Goal: Entertainment & Leisure: Consume media (video, audio)

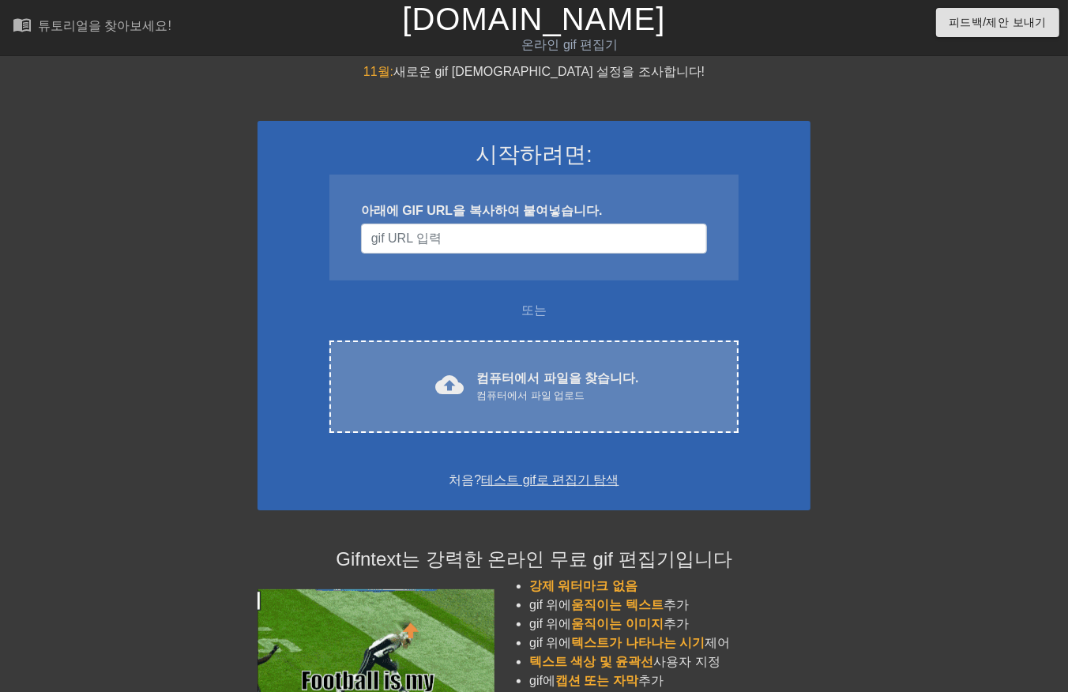
click at [577, 392] on div "컴퓨터에서 파일 업로드" at bounding box center [557, 396] width 162 height 16
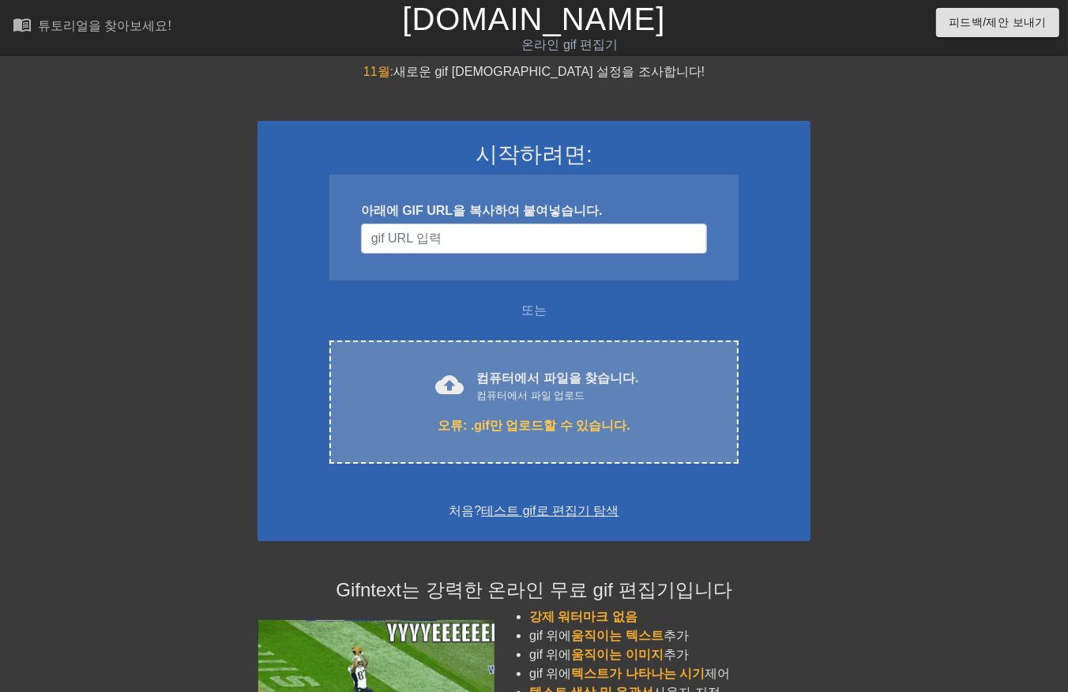
click at [543, 392] on div "컴퓨터에서 파일 업로드" at bounding box center [557, 396] width 162 height 16
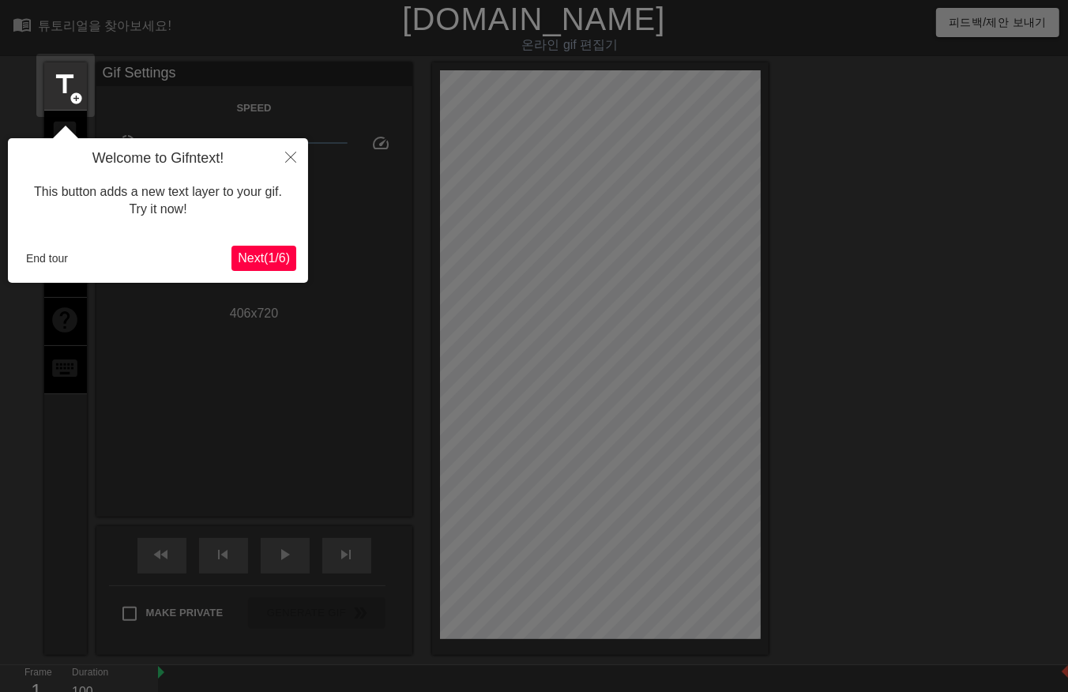
scroll to position [38, 0]
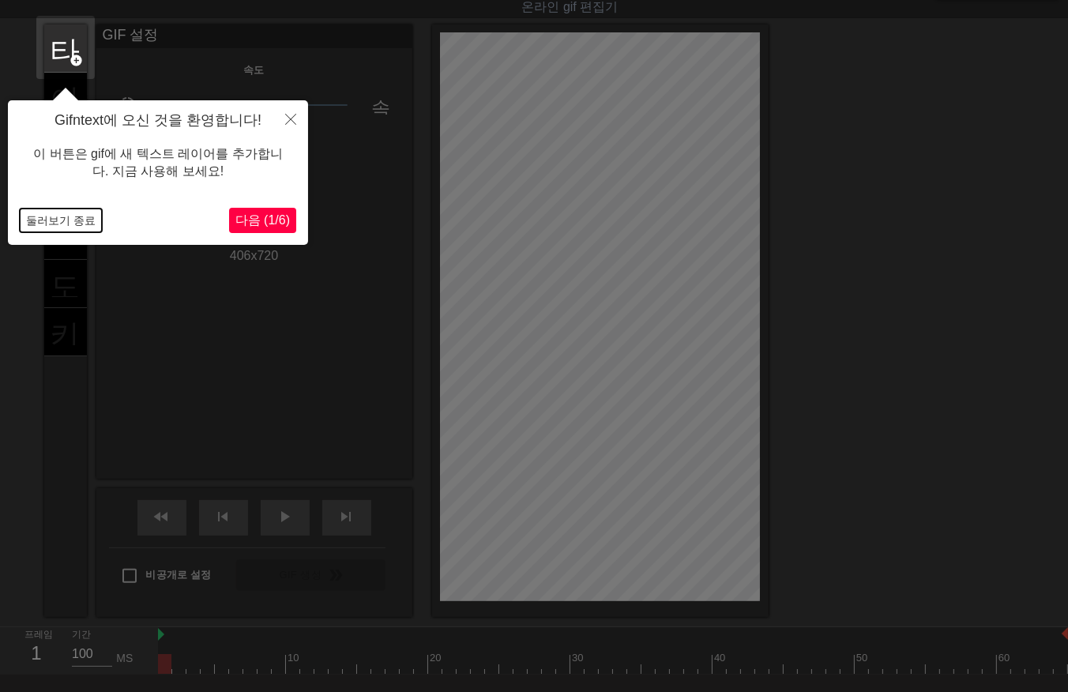
click at [53, 222] on button "둘러보기 종료" at bounding box center [61, 220] width 82 height 24
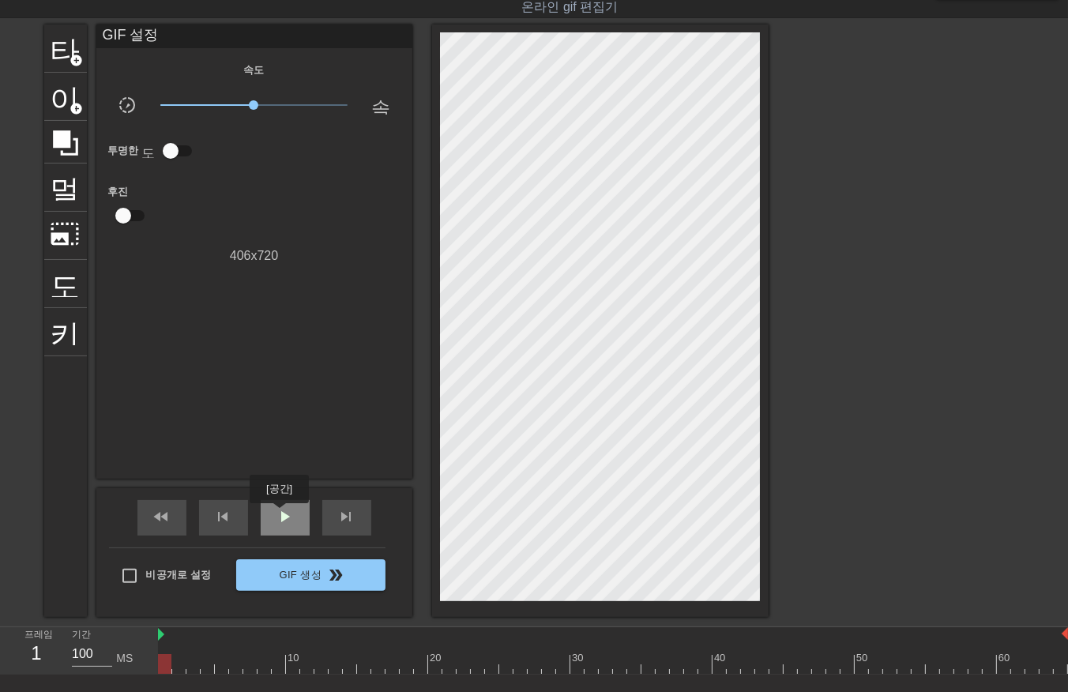
click at [279, 514] on span "play_arrow" at bounding box center [285, 516] width 19 height 19
click at [280, 510] on span "일시 중지" at bounding box center [285, 516] width 19 height 19
drag, startPoint x: 164, startPoint y: 661, endPoint x: 155, endPoint y: 685, distance: 26.3
click at [163, 661] on div at bounding box center [613, 664] width 910 height 20
drag, startPoint x: 177, startPoint y: 661, endPoint x: 185, endPoint y: 675, distance: 16.3
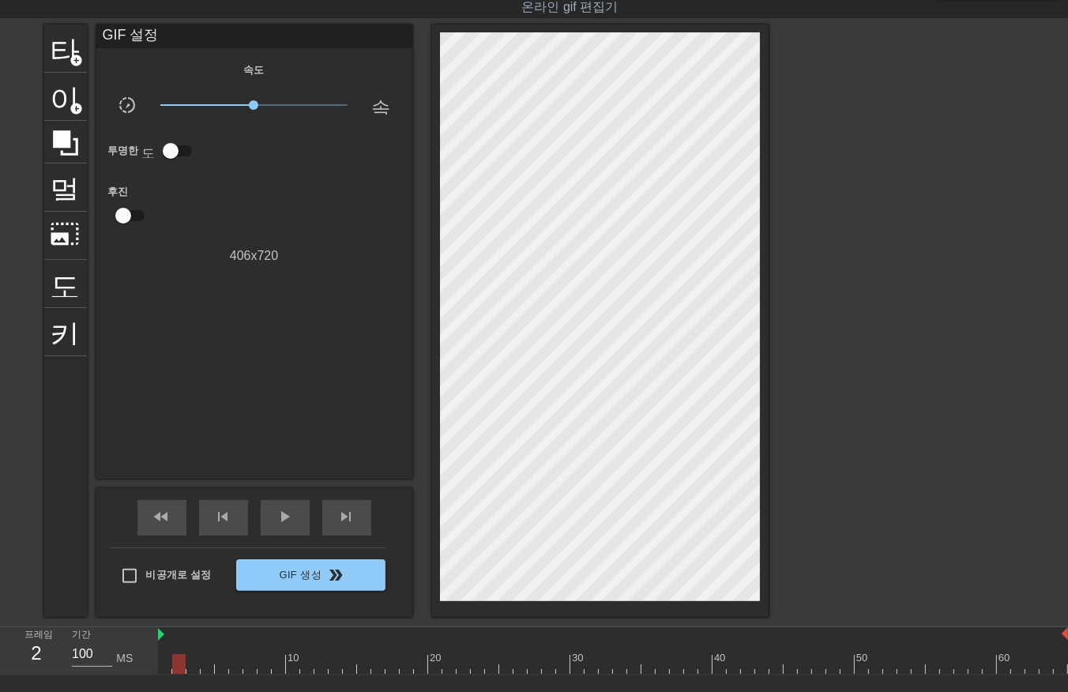
click at [179, 666] on div at bounding box center [613, 664] width 910 height 20
click at [193, 668] on div at bounding box center [613, 664] width 910 height 20
click at [207, 665] on div at bounding box center [613, 664] width 910 height 20
drag, startPoint x: 221, startPoint y: 663, endPoint x: 221, endPoint y: 673, distance: 9.5
click at [221, 668] on div at bounding box center [613, 664] width 910 height 20
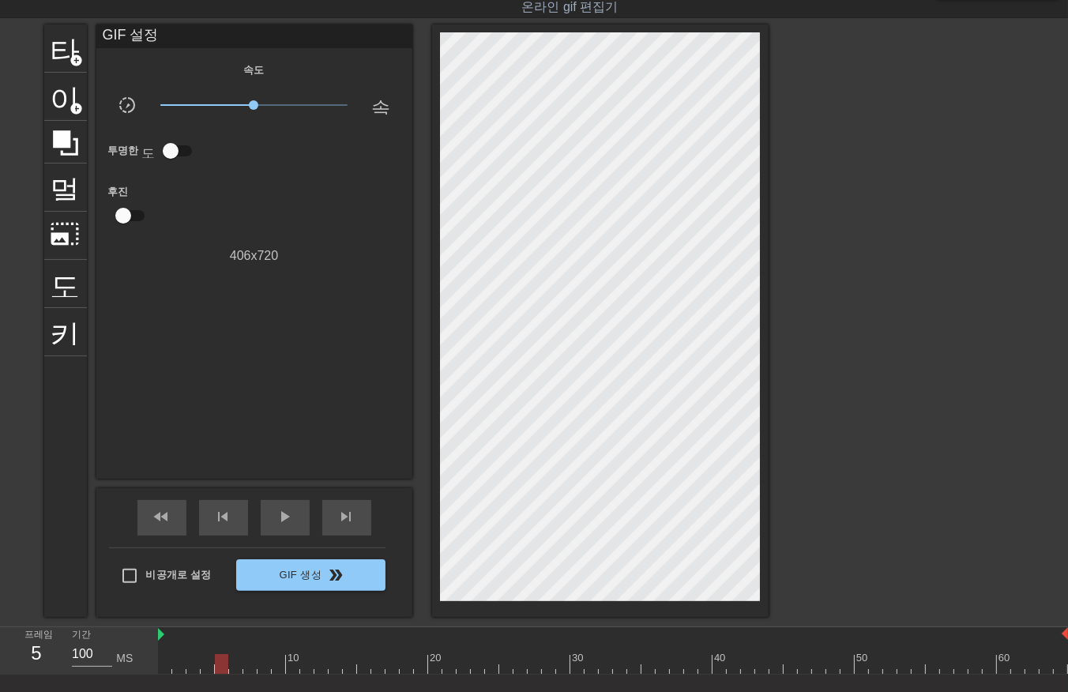
click at [235, 667] on div at bounding box center [613, 664] width 910 height 20
click at [248, 671] on div at bounding box center [613, 664] width 910 height 20
click at [265, 669] on div at bounding box center [613, 664] width 910 height 20
drag, startPoint x: 275, startPoint y: 660, endPoint x: 278, endPoint y: 673, distance: 13.0
click at [275, 663] on div at bounding box center [613, 664] width 910 height 20
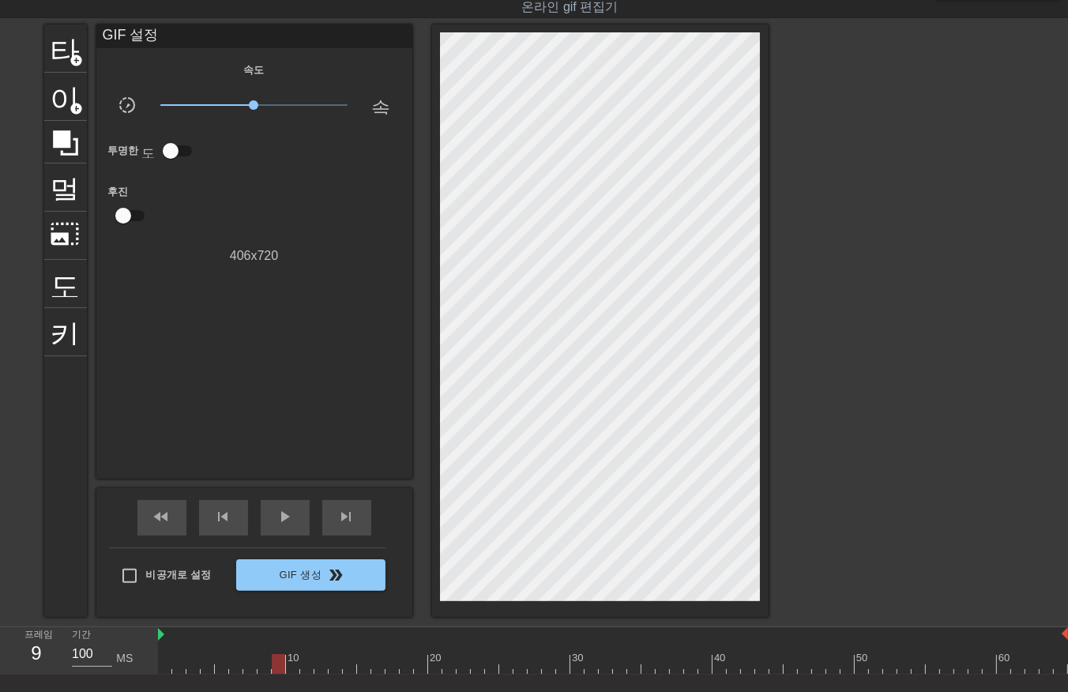
click at [295, 665] on div at bounding box center [613, 664] width 910 height 20
drag, startPoint x: 308, startPoint y: 661, endPoint x: 304, endPoint y: 668, distance: 8.1
click at [306, 667] on div at bounding box center [613, 664] width 910 height 20
click at [321, 667] on div at bounding box center [613, 664] width 910 height 20
drag, startPoint x: 334, startPoint y: 660, endPoint x: 344, endPoint y: 670, distance: 13.4
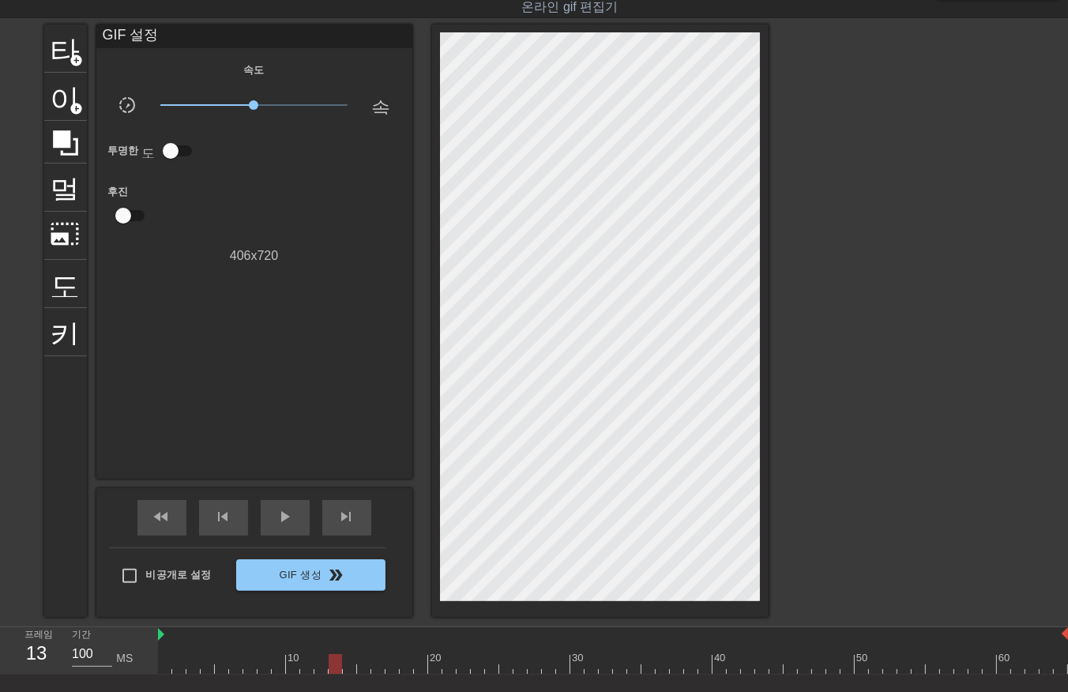
click at [336, 663] on div at bounding box center [613, 664] width 910 height 20
drag, startPoint x: 345, startPoint y: 659, endPoint x: 348, endPoint y: 667, distance: 8.5
click at [346, 663] on div at bounding box center [613, 664] width 910 height 20
drag, startPoint x: 364, startPoint y: 660, endPoint x: 371, endPoint y: 667, distance: 9.5
click at [365, 667] on div at bounding box center [613, 664] width 910 height 20
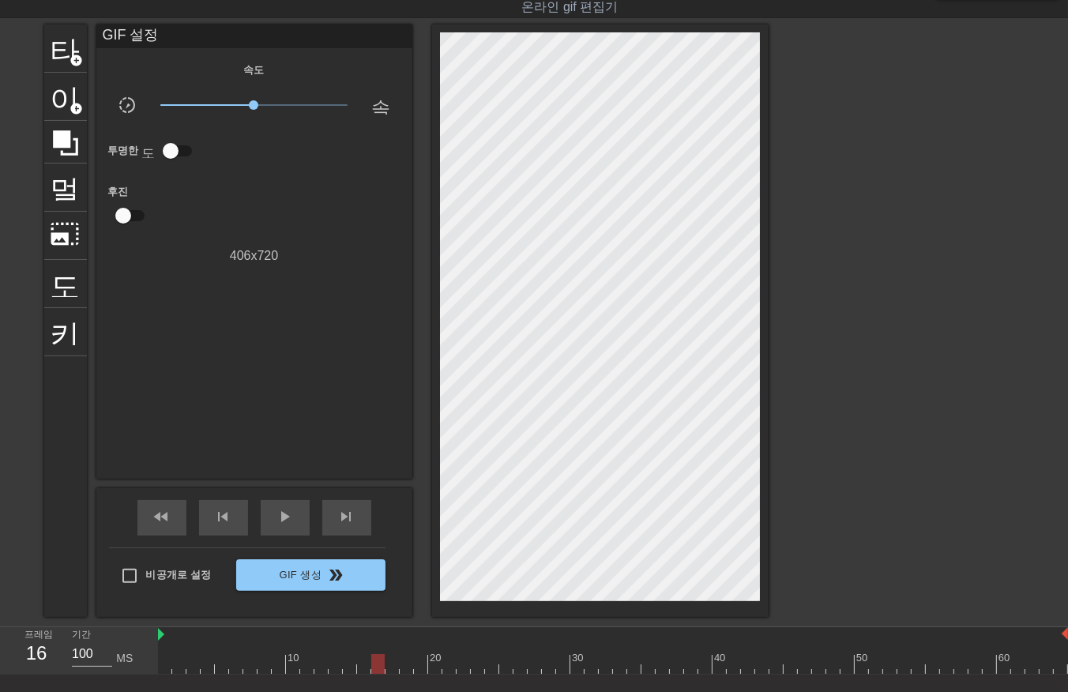
click at [376, 666] on div at bounding box center [613, 664] width 910 height 20
drag, startPoint x: 389, startPoint y: 658, endPoint x: 389, endPoint y: 668, distance: 10.3
click at [389, 668] on div at bounding box center [613, 664] width 910 height 20
drag, startPoint x: 403, startPoint y: 657, endPoint x: 411, endPoint y: 662, distance: 9.9
click at [403, 661] on div at bounding box center [613, 664] width 910 height 20
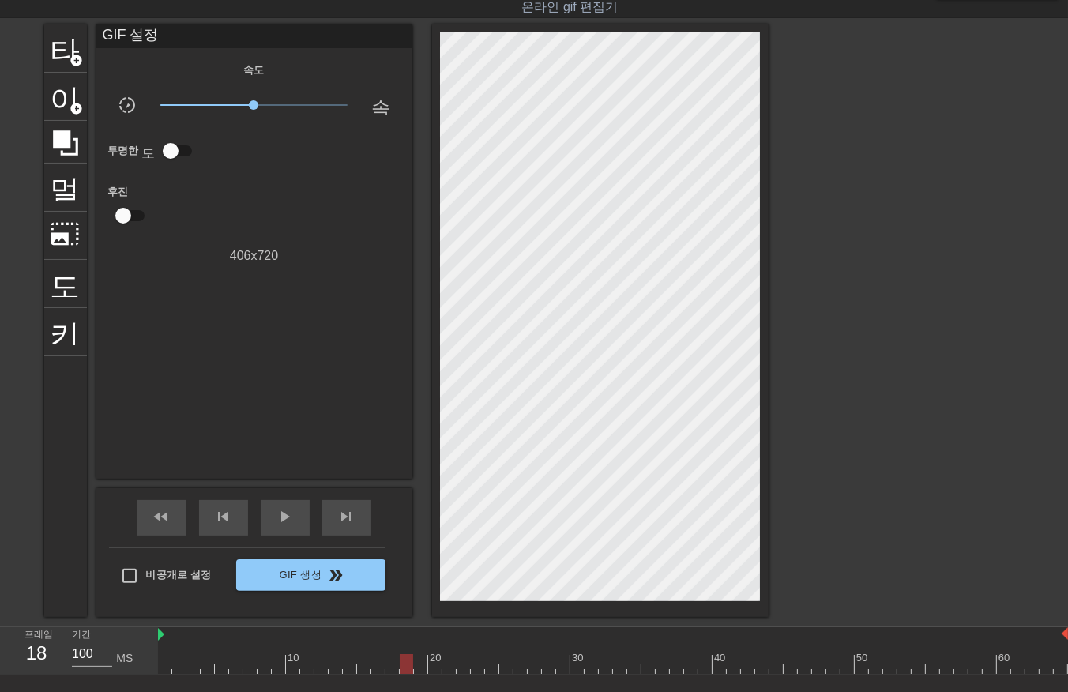
drag, startPoint x: 416, startPoint y: 655, endPoint x: 414, endPoint y: 666, distance: 10.5
click at [415, 664] on div at bounding box center [613, 664] width 910 height 20
drag, startPoint x: 434, startPoint y: 659, endPoint x: 434, endPoint y: 668, distance: 8.7
click at [434, 668] on div at bounding box center [613, 664] width 910 height 20
click at [160, 664] on div at bounding box center [613, 664] width 910 height 20
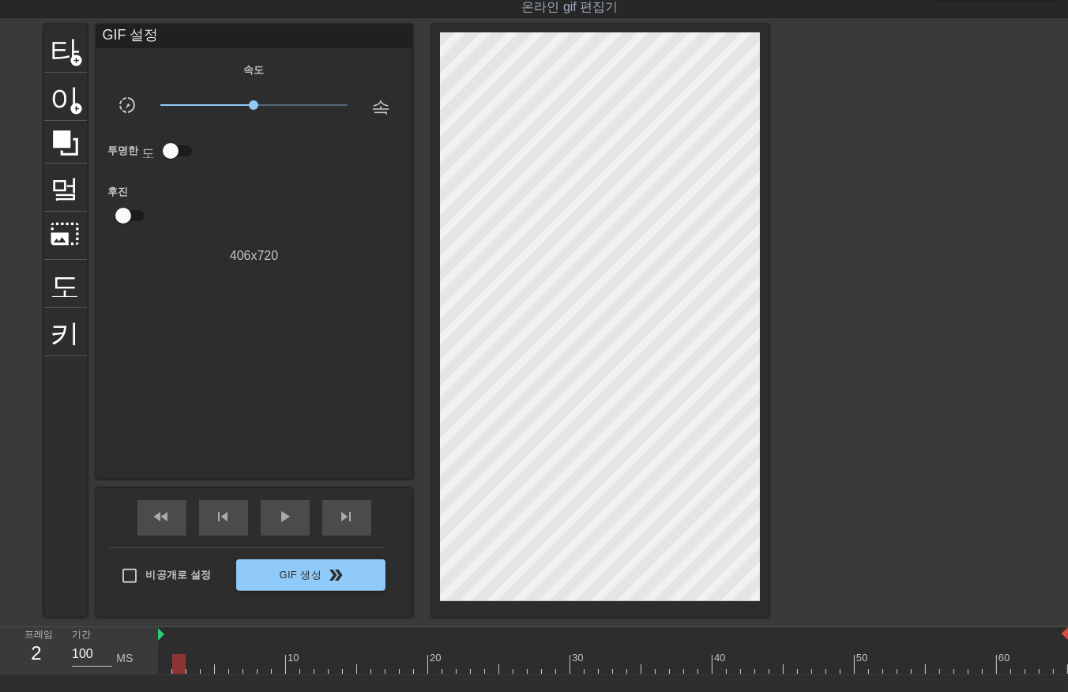
click at [172, 661] on div at bounding box center [613, 664] width 910 height 20
click at [193, 660] on div at bounding box center [613, 664] width 910 height 20
click at [161, 664] on div at bounding box center [613, 664] width 910 height 20
click at [430, 662] on div at bounding box center [613, 664] width 910 height 20
click at [448, 661] on div at bounding box center [613, 664] width 910 height 20
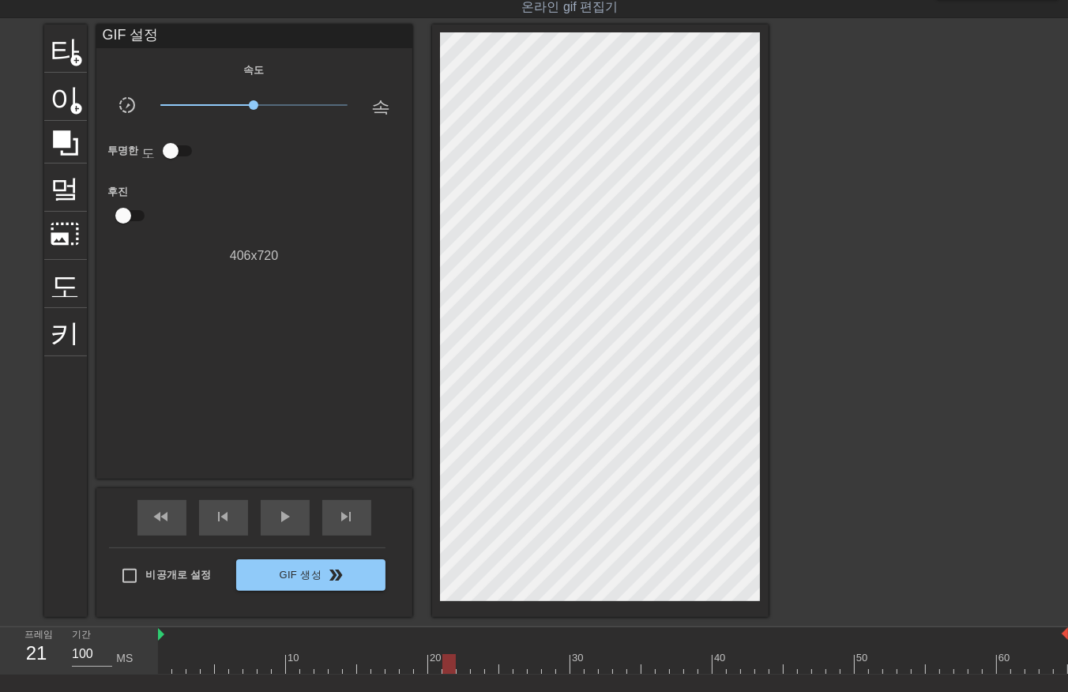
click at [462, 661] on div at bounding box center [613, 664] width 910 height 20
click at [472, 667] on div at bounding box center [613, 664] width 910 height 20
click at [490, 662] on div at bounding box center [613, 664] width 910 height 20
click at [451, 661] on div at bounding box center [613, 664] width 910 height 20
click at [461, 662] on div at bounding box center [613, 664] width 910 height 20
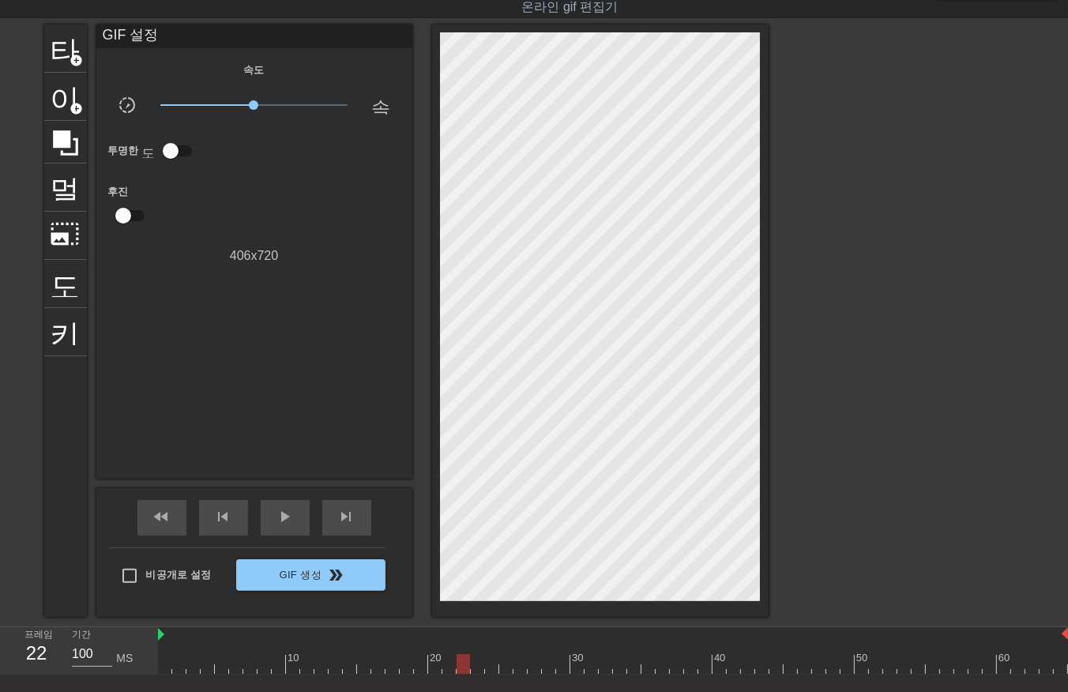
click at [475, 665] on div at bounding box center [613, 664] width 910 height 20
click at [490, 660] on div at bounding box center [613, 664] width 910 height 20
drag, startPoint x: 509, startPoint y: 660, endPoint x: 518, endPoint y: 663, distance: 9.2
click at [509, 662] on div at bounding box center [613, 664] width 910 height 20
drag, startPoint x: 518, startPoint y: 662, endPoint x: 531, endPoint y: 664, distance: 12.9
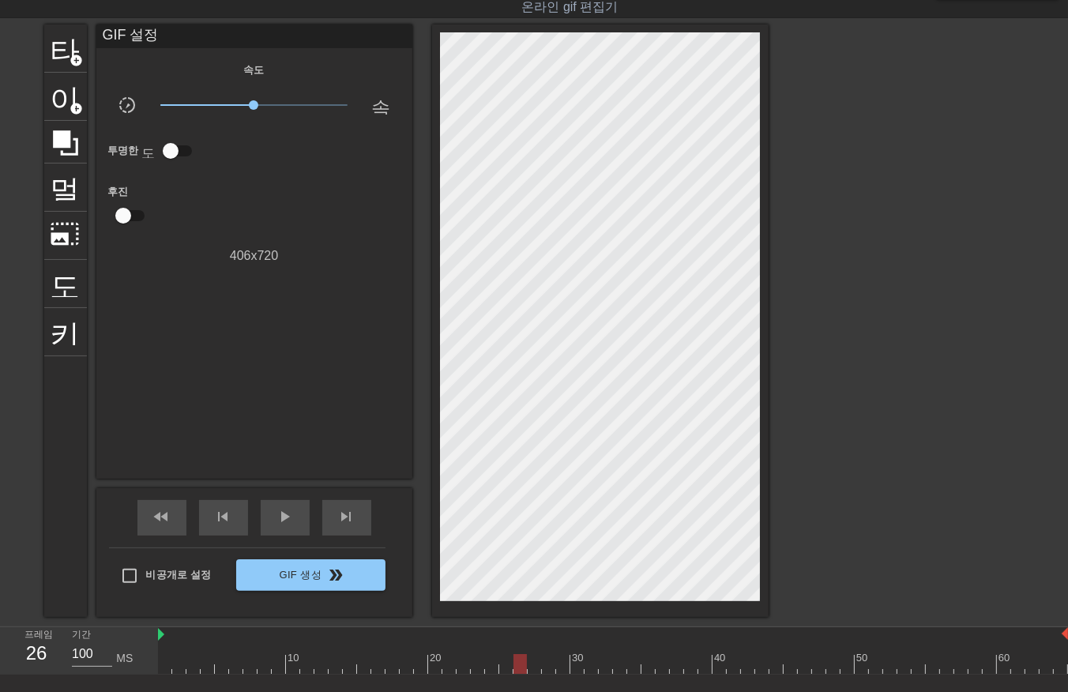
click at [520, 667] on div at bounding box center [613, 664] width 910 height 20
drag, startPoint x: 531, startPoint y: 661, endPoint x: 539, endPoint y: 667, distance: 9.0
click at [531, 665] on div at bounding box center [613, 664] width 910 height 20
click at [545, 661] on div at bounding box center [613, 664] width 910 height 20
click at [562, 662] on div at bounding box center [613, 664] width 910 height 20
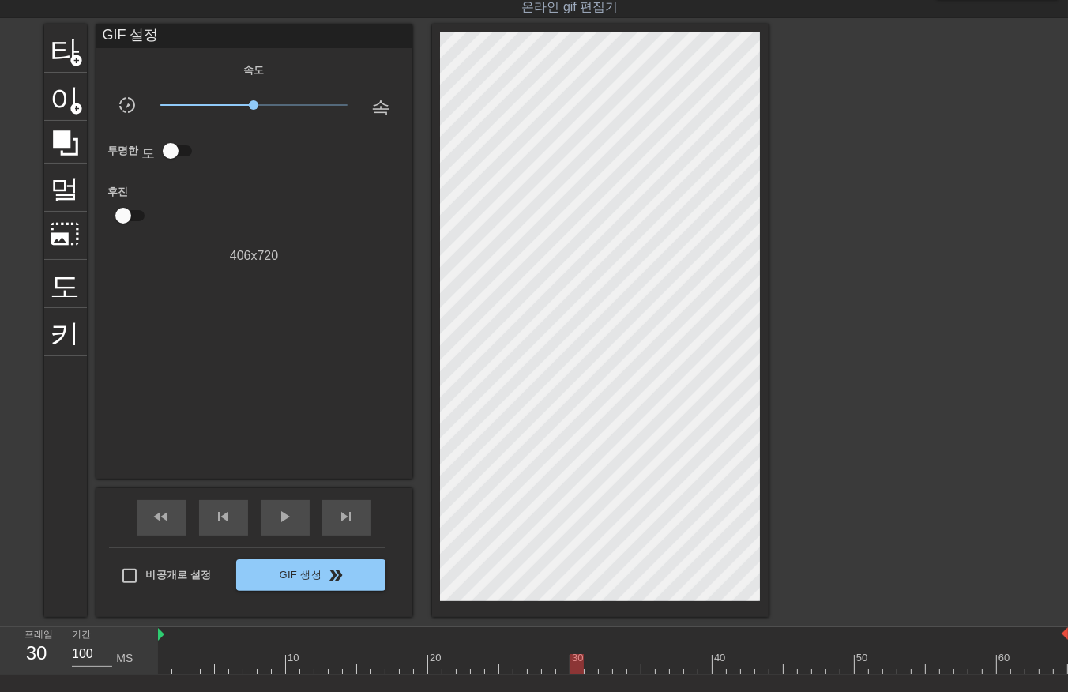
click at [576, 664] on div at bounding box center [613, 664] width 910 height 20
drag, startPoint x: 590, startPoint y: 660, endPoint x: 599, endPoint y: 664, distance: 9.5
click at [590, 662] on div at bounding box center [613, 664] width 910 height 20
click at [603, 659] on div at bounding box center [613, 664] width 910 height 20
click at [619, 660] on div at bounding box center [613, 664] width 910 height 20
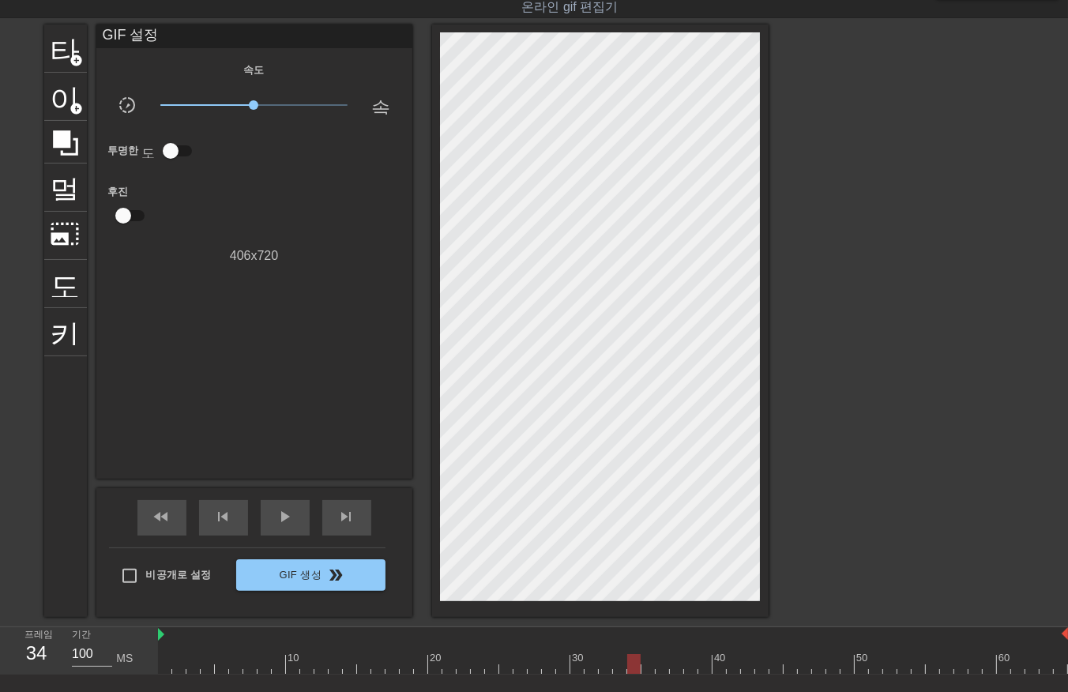
click at [633, 662] on div at bounding box center [613, 664] width 910 height 20
click at [648, 661] on div at bounding box center [613, 664] width 910 height 20
click at [659, 665] on div at bounding box center [613, 664] width 910 height 20
click at [674, 663] on div at bounding box center [613, 664] width 910 height 20
click at [687, 663] on div at bounding box center [613, 664] width 910 height 20
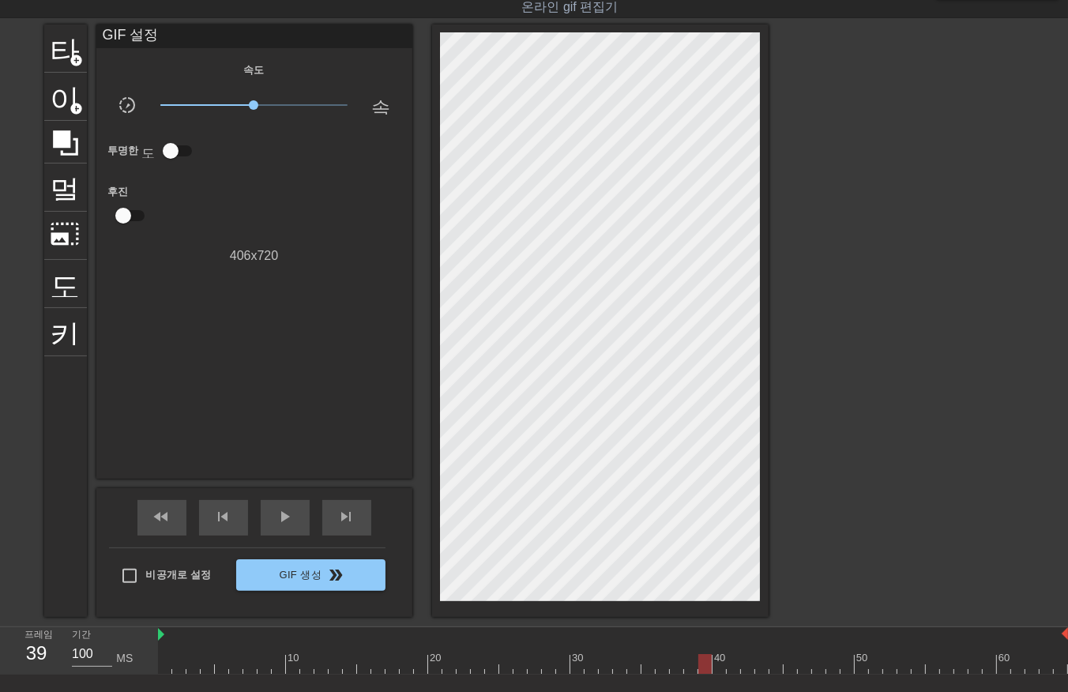
click at [704, 659] on div at bounding box center [613, 664] width 910 height 20
click at [715, 661] on div at bounding box center [613, 664] width 910 height 20
click at [731, 662] on div at bounding box center [613, 664] width 910 height 20
click at [745, 665] on div at bounding box center [613, 664] width 910 height 20
click at [758, 663] on div at bounding box center [613, 664] width 910 height 20
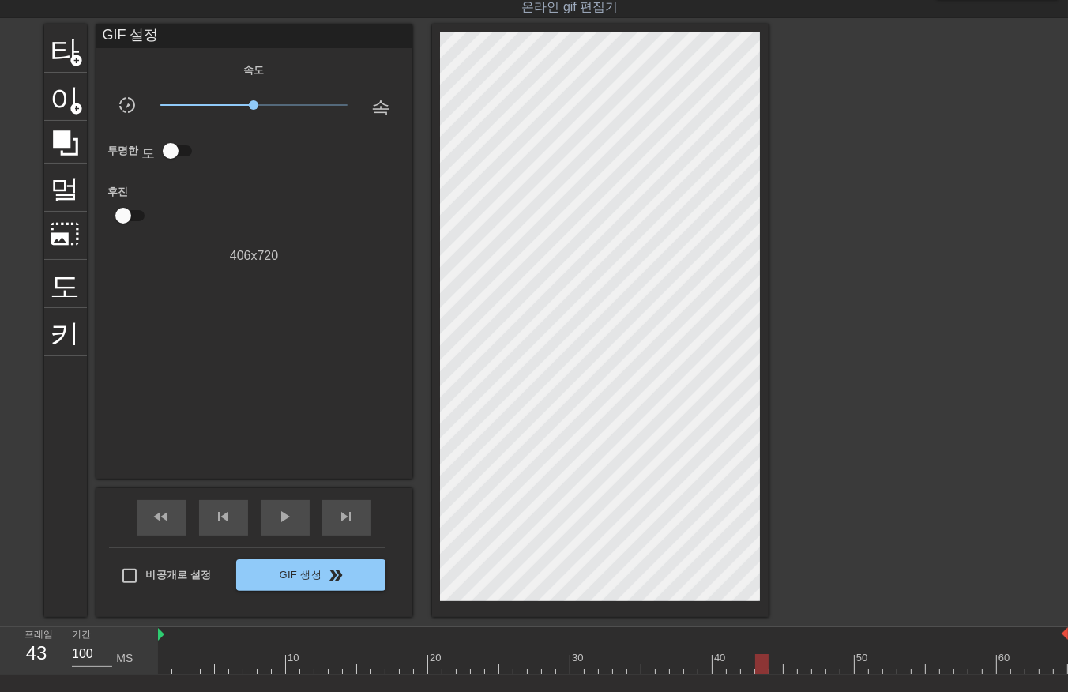
click at [772, 655] on div at bounding box center [613, 664] width 910 height 20
drag, startPoint x: 787, startPoint y: 656, endPoint x: 798, endPoint y: 661, distance: 12.0
click at [787, 662] on div at bounding box center [613, 664] width 910 height 20
click at [804, 665] on div at bounding box center [613, 664] width 910 height 20
click at [816, 664] on div at bounding box center [613, 664] width 910 height 20
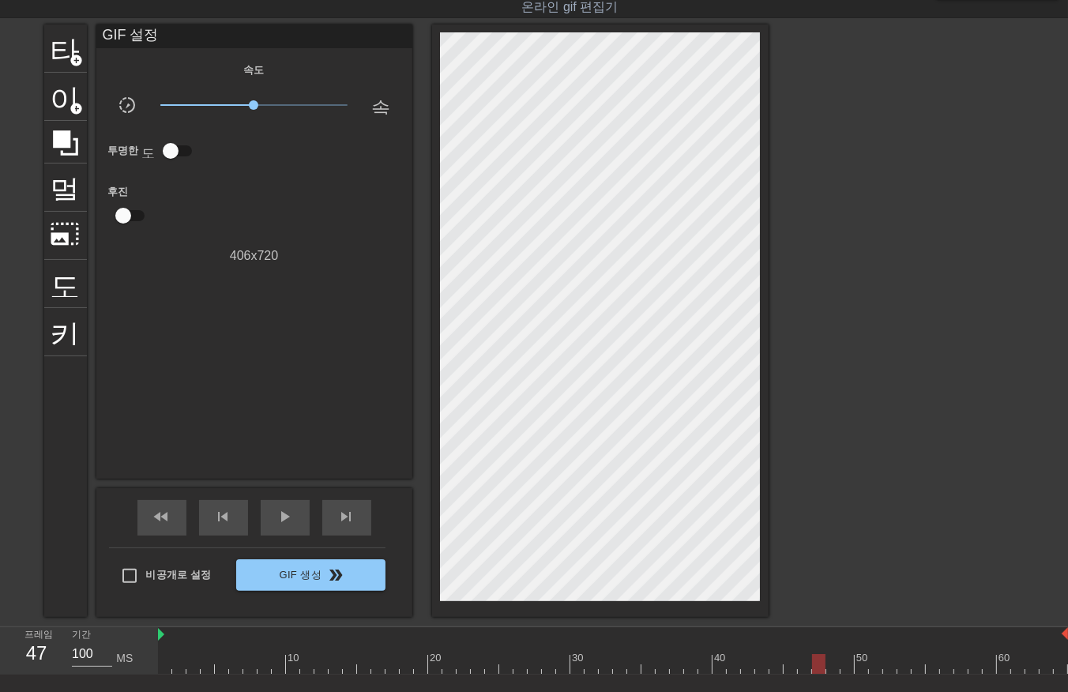
click at [827, 664] on div at bounding box center [613, 664] width 910 height 20
click at [841, 659] on div at bounding box center [613, 664] width 910 height 20
click at [858, 664] on div at bounding box center [613, 664] width 910 height 20
click at [873, 662] on div at bounding box center [613, 664] width 910 height 20
drag, startPoint x: 884, startPoint y: 659, endPoint x: 896, endPoint y: 659, distance: 11.9
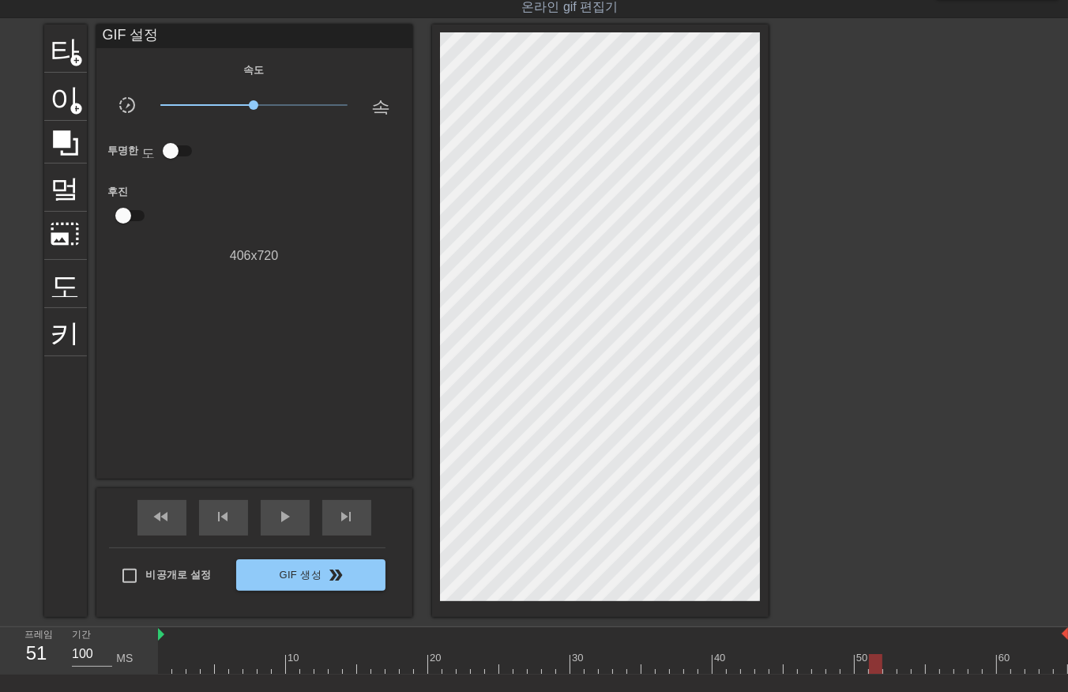
click at [888, 662] on div at bounding box center [613, 664] width 910 height 20
drag, startPoint x: 901, startPoint y: 655, endPoint x: 909, endPoint y: 660, distance: 9.2
click at [902, 660] on div at bounding box center [613, 664] width 910 height 20
drag, startPoint x: 916, startPoint y: 658, endPoint x: 930, endPoint y: 662, distance: 14.8
click at [917, 662] on div at bounding box center [613, 664] width 910 height 20
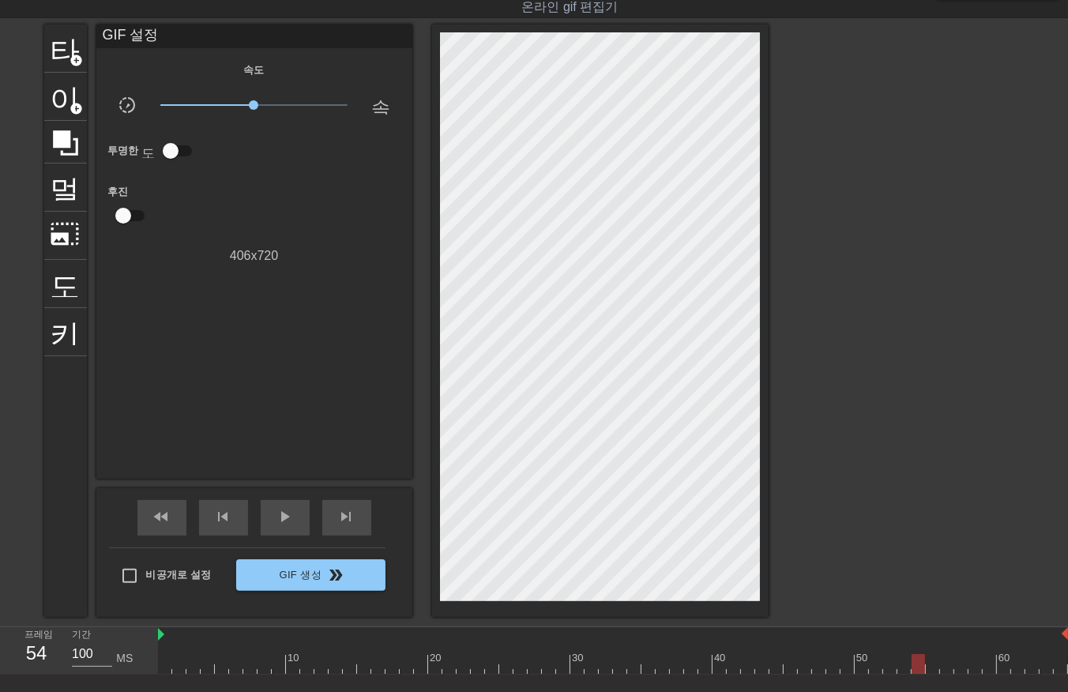
click at [929, 667] on div at bounding box center [613, 664] width 910 height 20
drag, startPoint x: 942, startPoint y: 662, endPoint x: 972, endPoint y: 655, distance: 30.7
click at [964, 658] on div at bounding box center [613, 664] width 910 height 20
drag, startPoint x: 974, startPoint y: 660, endPoint x: 982, endPoint y: 664, distance: 9.5
click at [979, 664] on div at bounding box center [613, 664] width 910 height 20
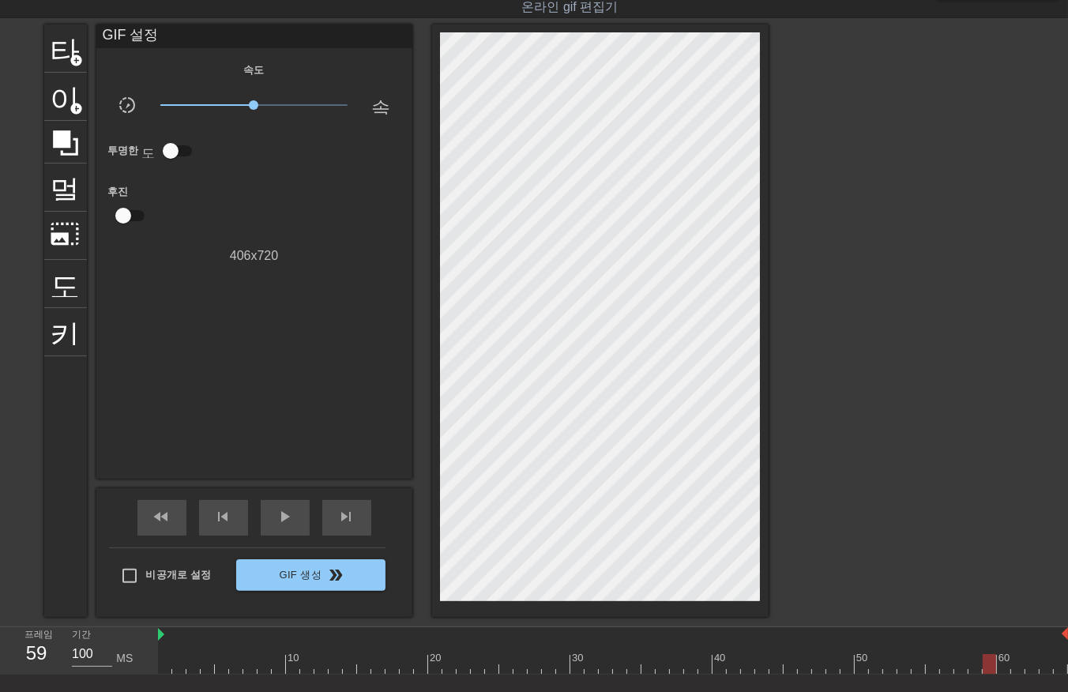
click at [990, 659] on div at bounding box center [613, 664] width 910 height 20
click at [1001, 661] on div at bounding box center [613, 664] width 910 height 20
click at [1023, 666] on div at bounding box center [613, 664] width 910 height 20
click at [1032, 660] on div at bounding box center [613, 664] width 910 height 20
drag, startPoint x: 1045, startPoint y: 654, endPoint x: 1057, endPoint y: 656, distance: 12.1
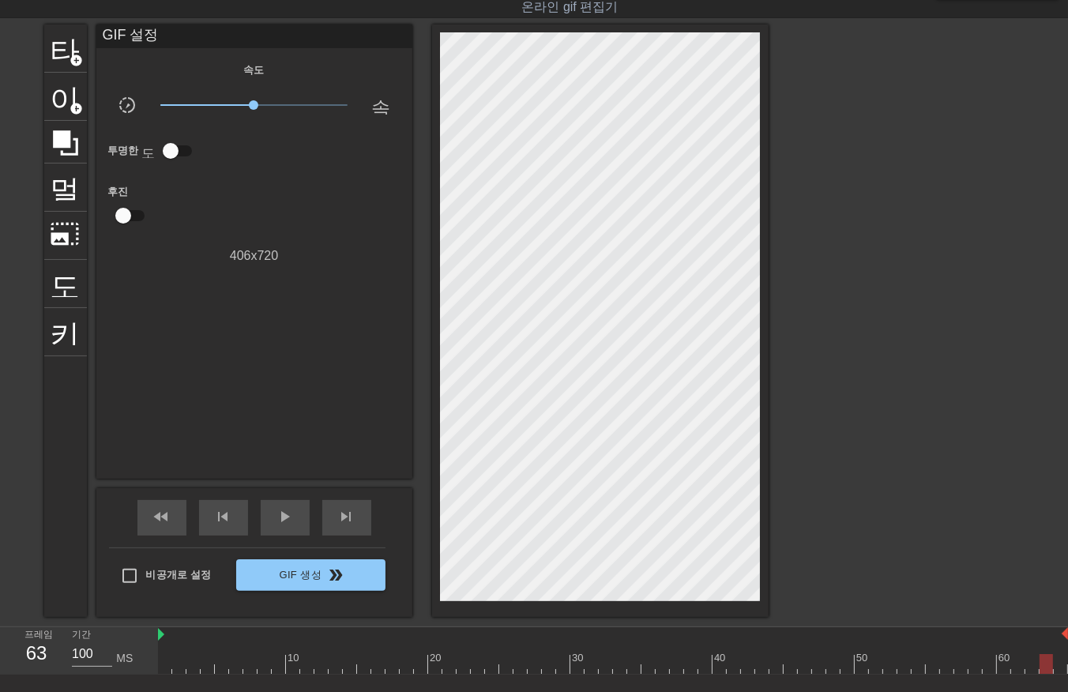
click at [1047, 659] on div at bounding box center [613, 664] width 910 height 20
drag, startPoint x: 1061, startPoint y: 654, endPoint x: 1056, endPoint y: 667, distance: 13.5
click at [1061, 659] on div at bounding box center [613, 664] width 910 height 20
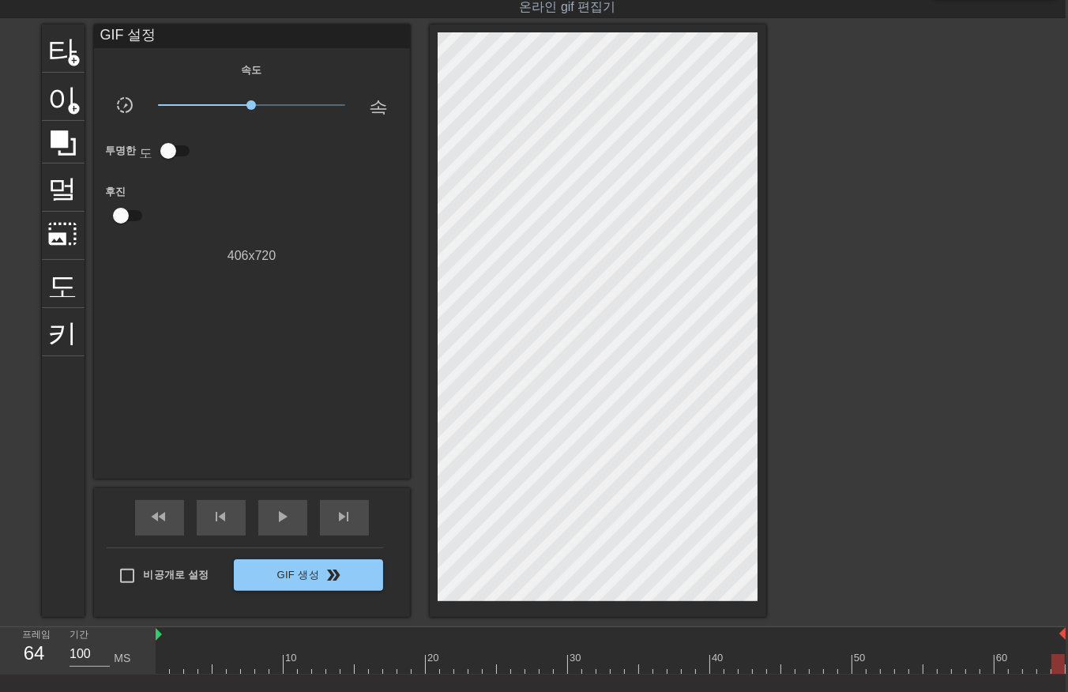
scroll to position [38, 13]
